Goal: Navigation & Orientation: Find specific page/section

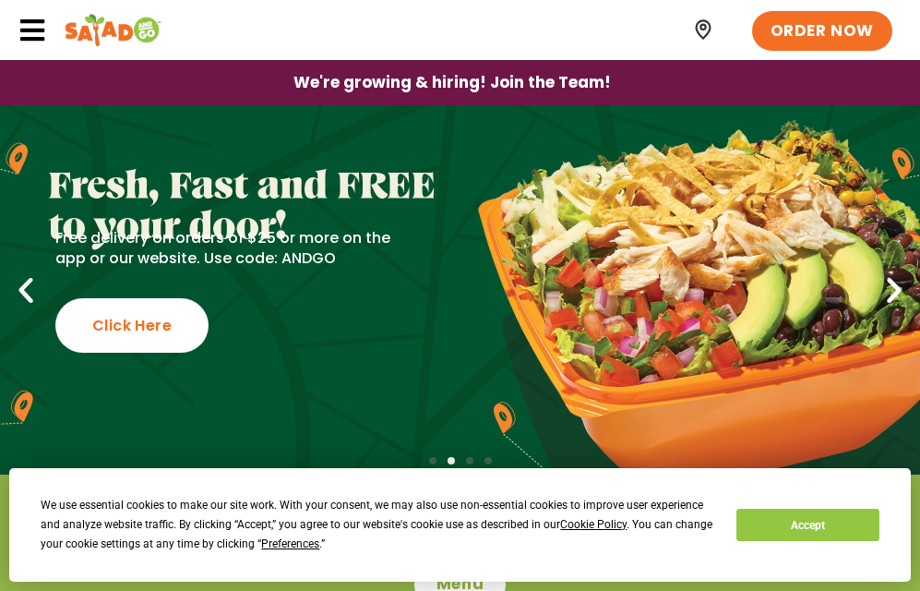
click at [25, 34] on icon at bounding box center [32, 31] width 28 height 28
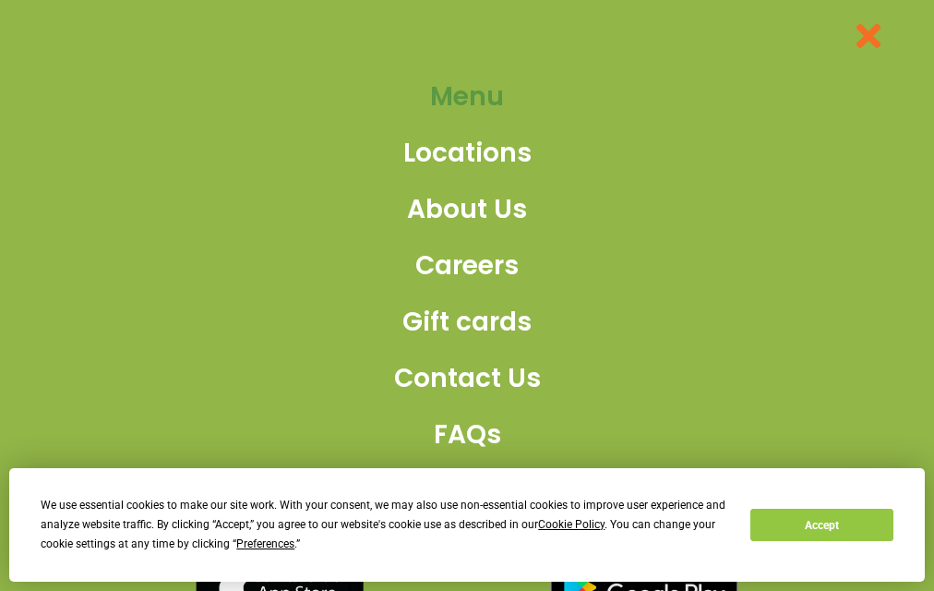
click at [441, 101] on span "Menu" at bounding box center [467, 97] width 74 height 39
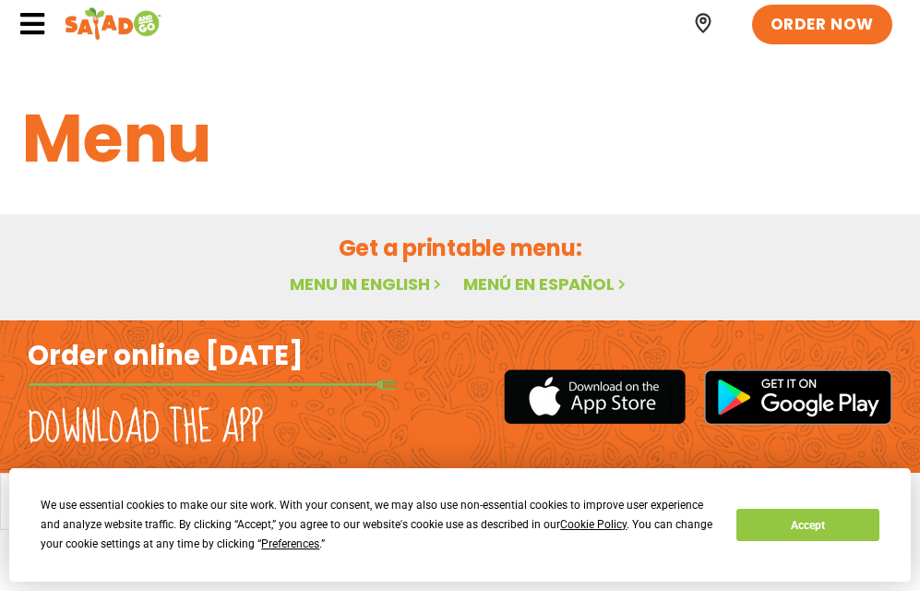
scroll to position [7, 0]
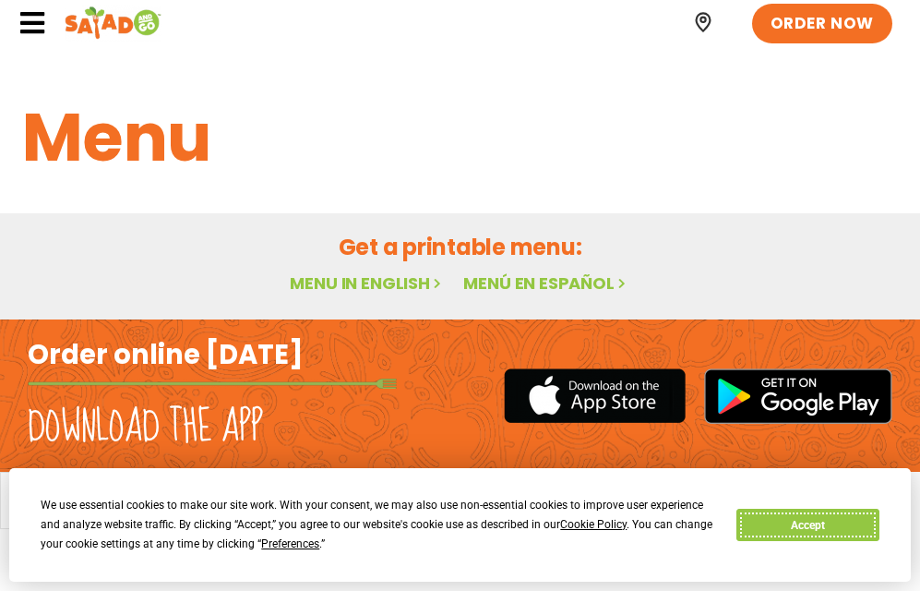
click at [792, 523] on button "Accept" at bounding box center [808, 525] width 142 height 32
